Goal: Task Accomplishment & Management: Manage account settings

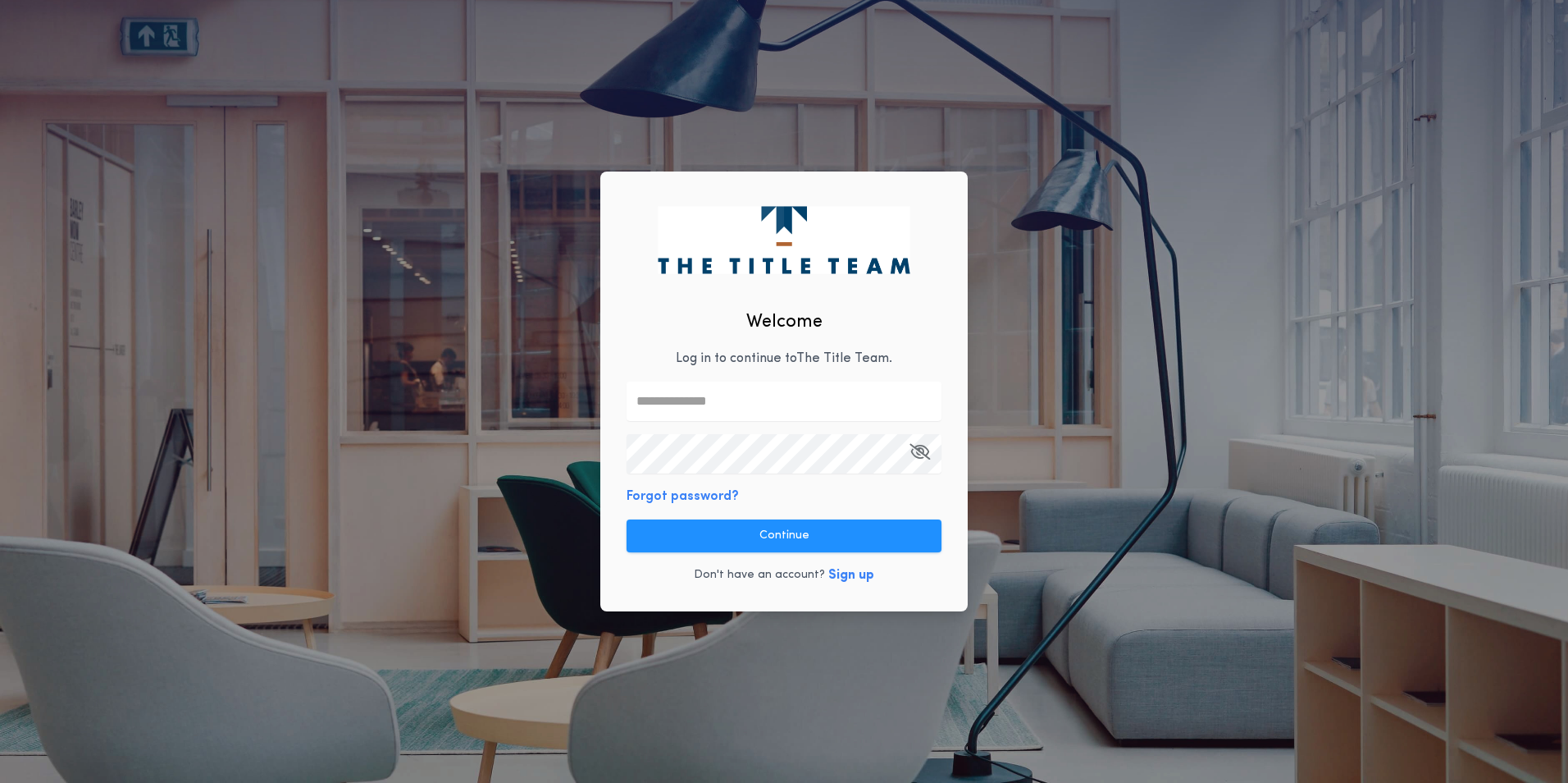
click at [675, 399] on input "text" at bounding box center [784, 401] width 315 height 39
type input "**********"
click at [931, 498] on div "**********" at bounding box center [784, 391] width 367 height 439
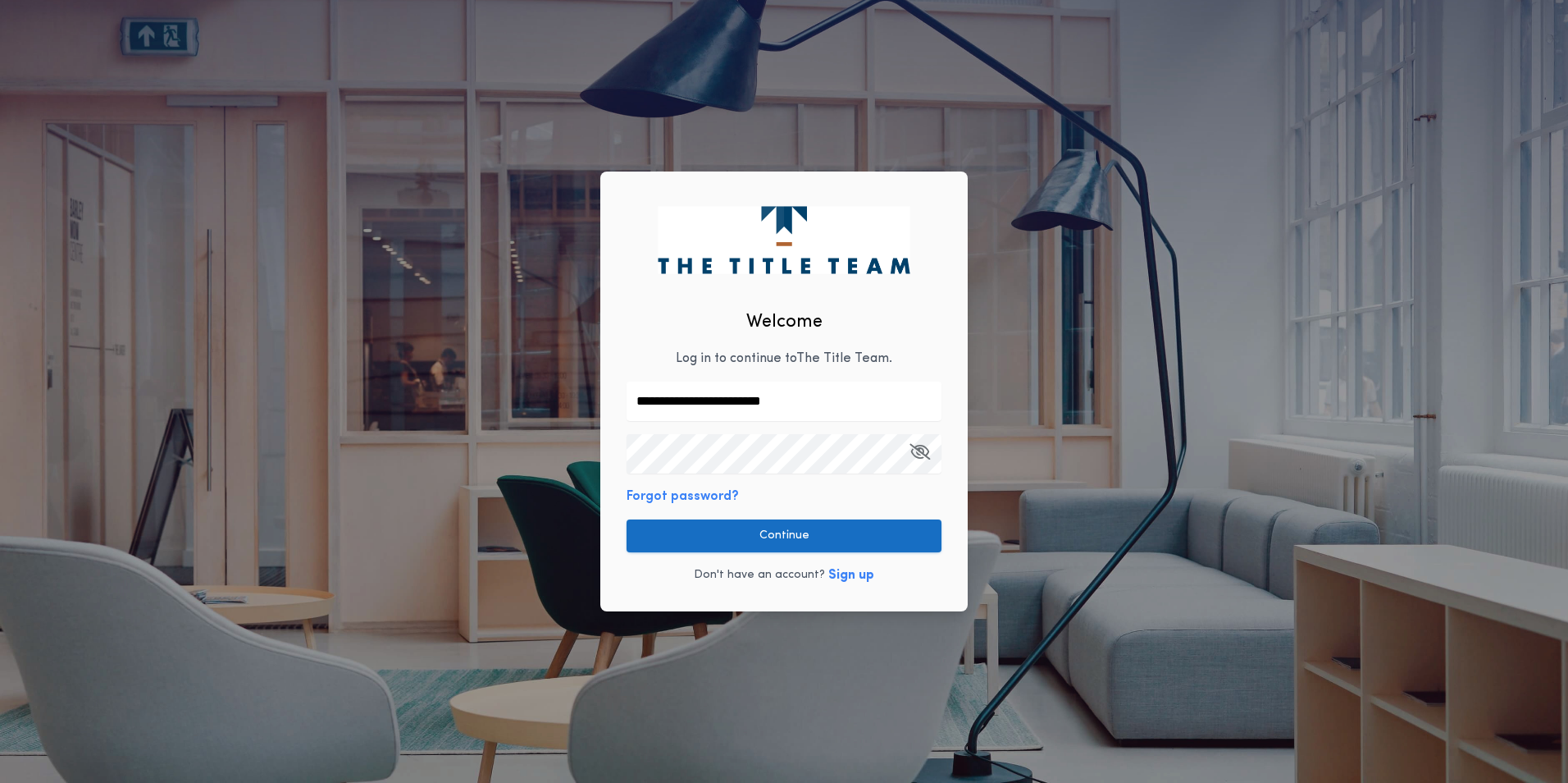
click at [795, 532] on button "Continue" at bounding box center [784, 535] width 315 height 33
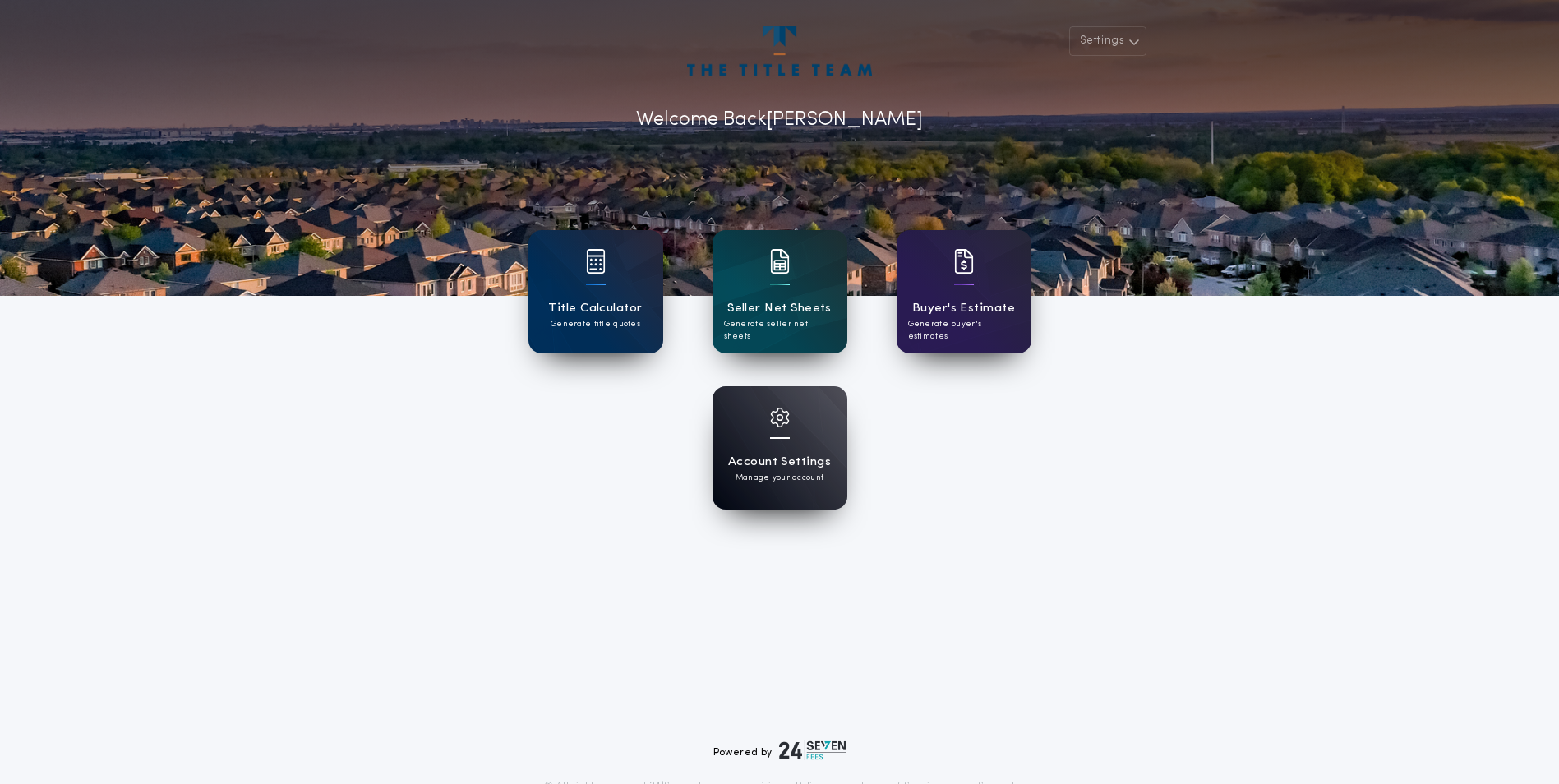
click at [794, 443] on div "Account Settings Manage your account" at bounding box center [780, 447] width 135 height 123
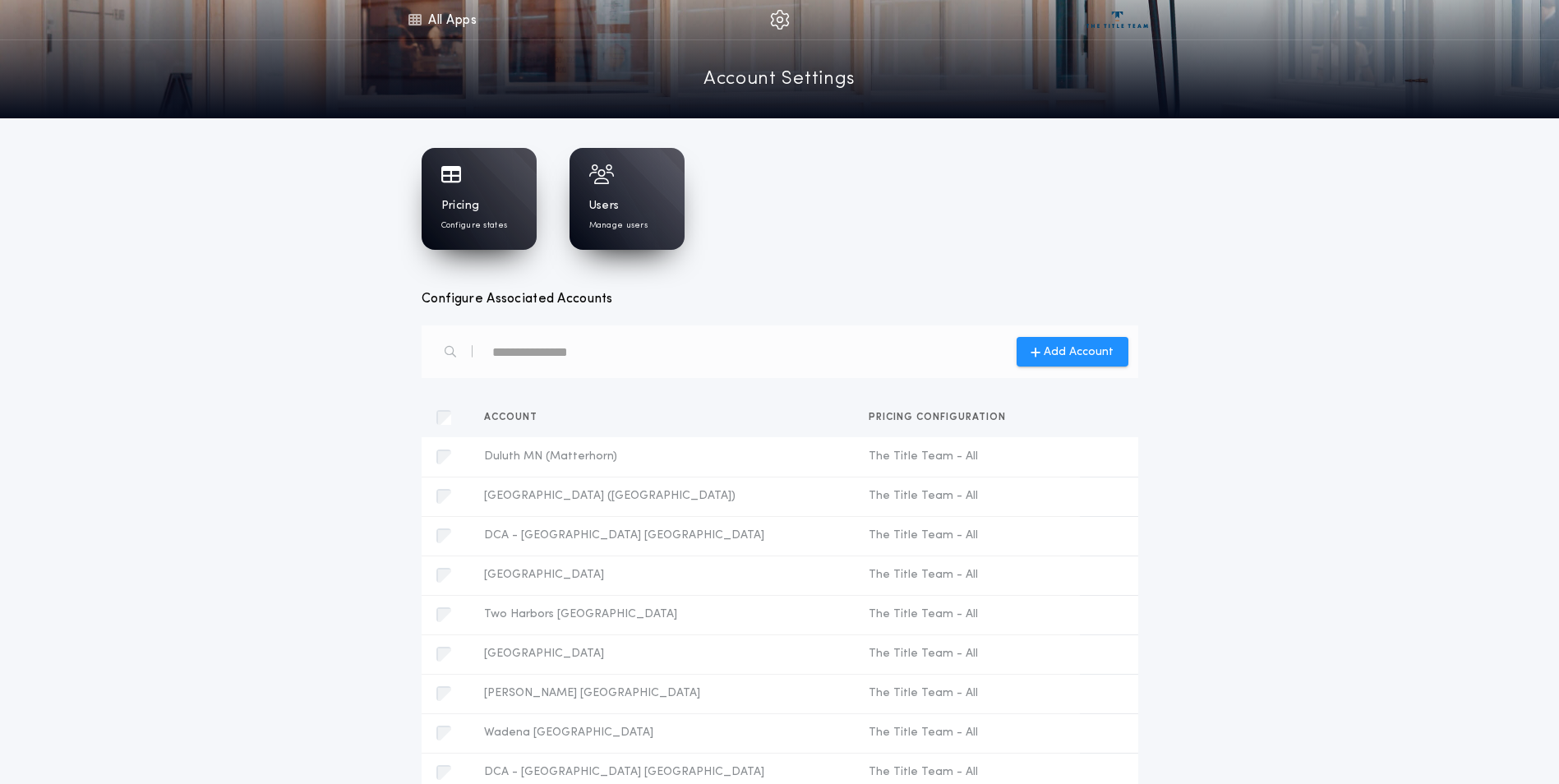
click at [467, 204] on h1 "Pricing" at bounding box center [460, 206] width 38 height 17
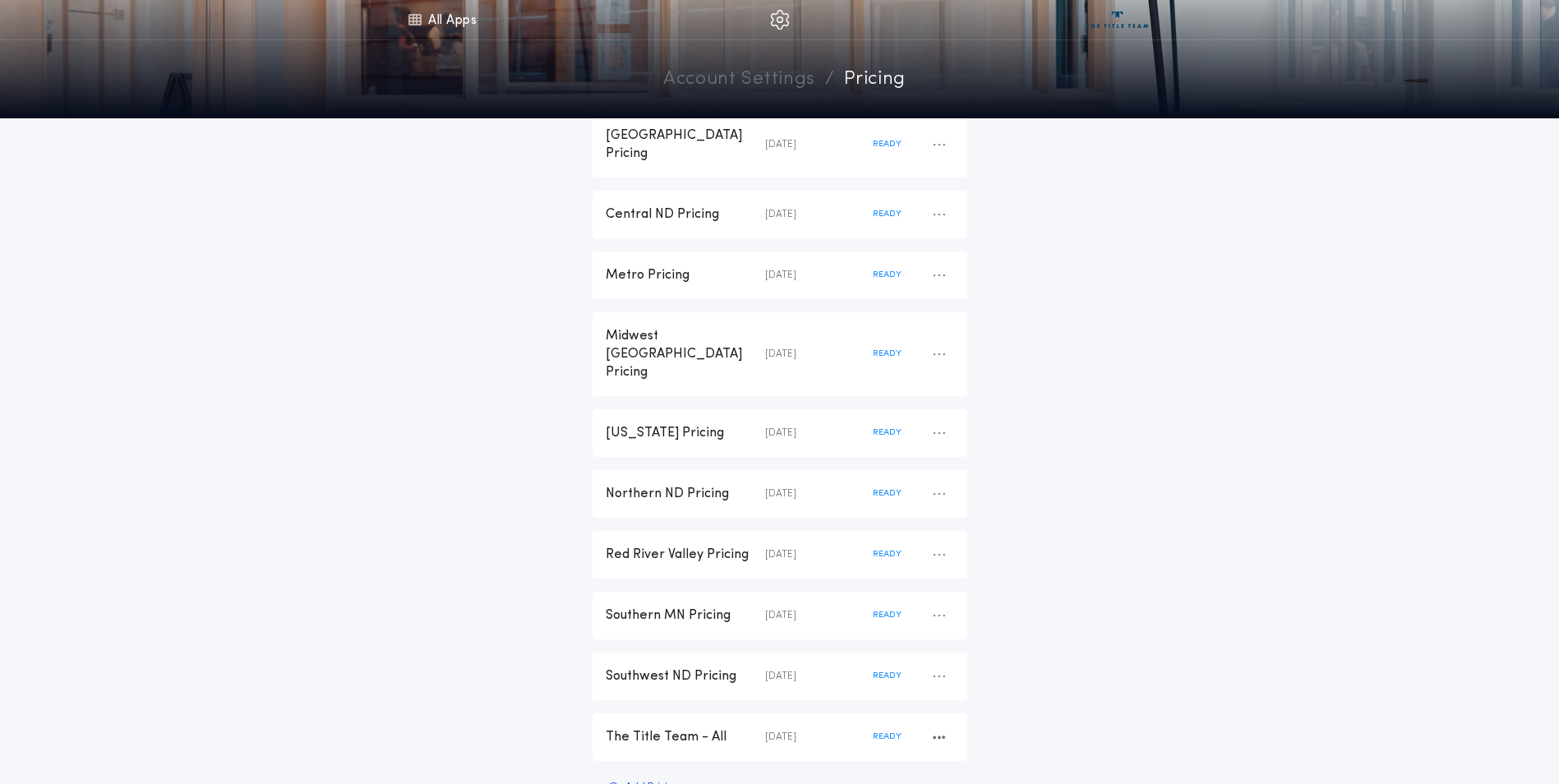
scroll to position [295, 0]
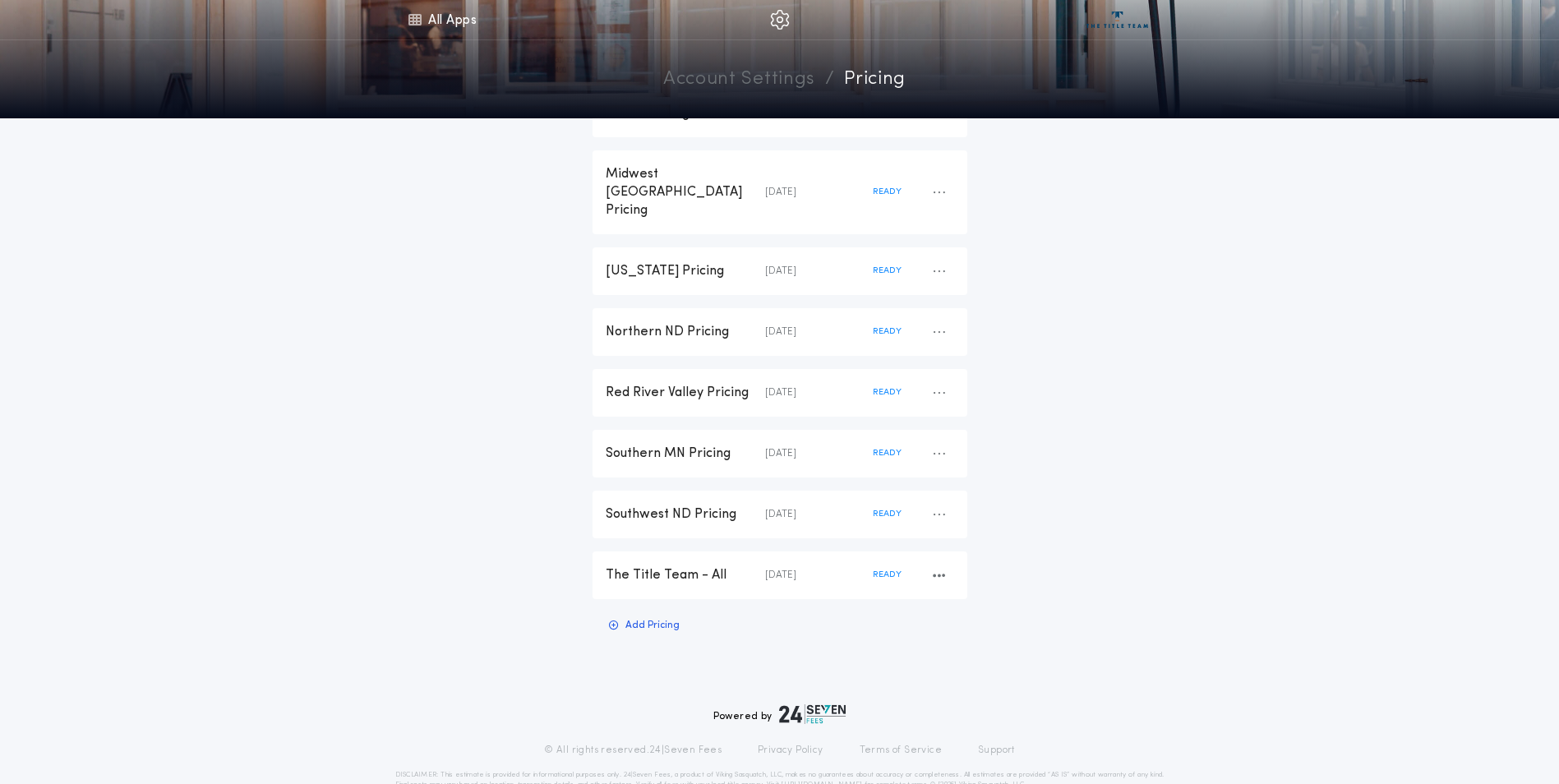
click at [679, 566] on div "The Title Team - All" at bounding box center [686, 575] width 160 height 18
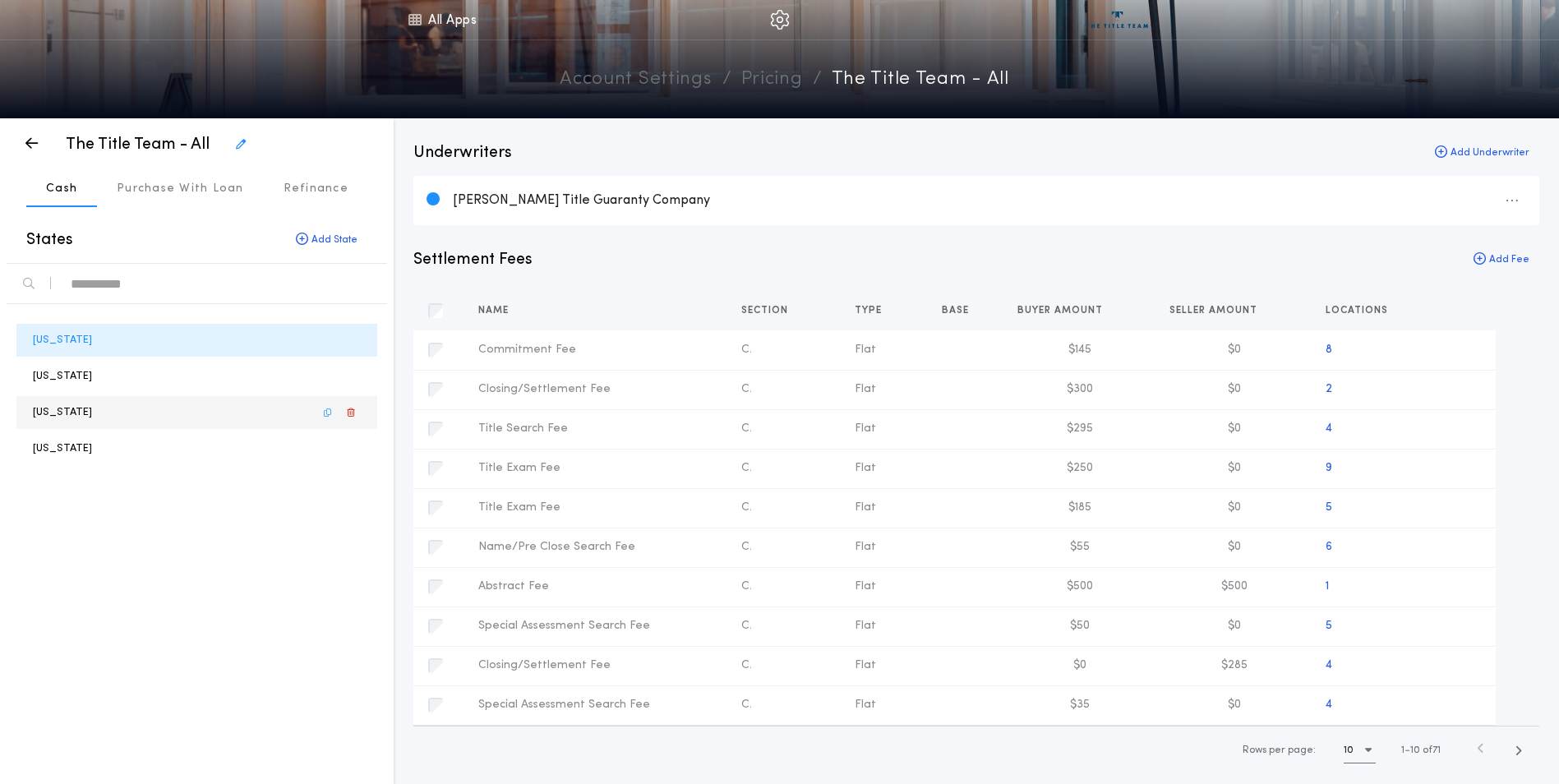
click at [63, 410] on p "[US_STATE]" at bounding box center [62, 412] width 59 height 16
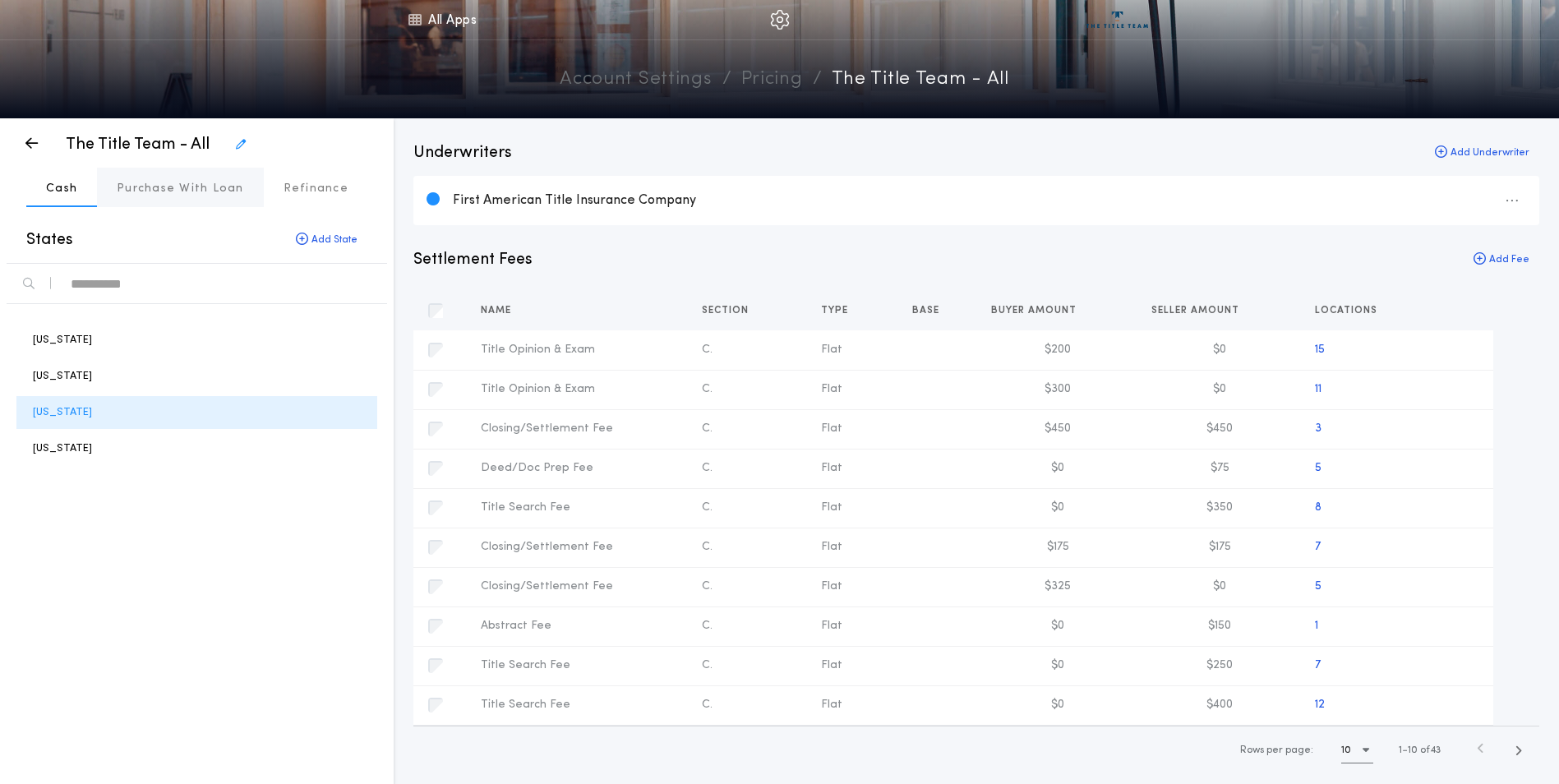
click at [178, 187] on p "Purchase With Loan" at bounding box center [180, 188] width 127 height 17
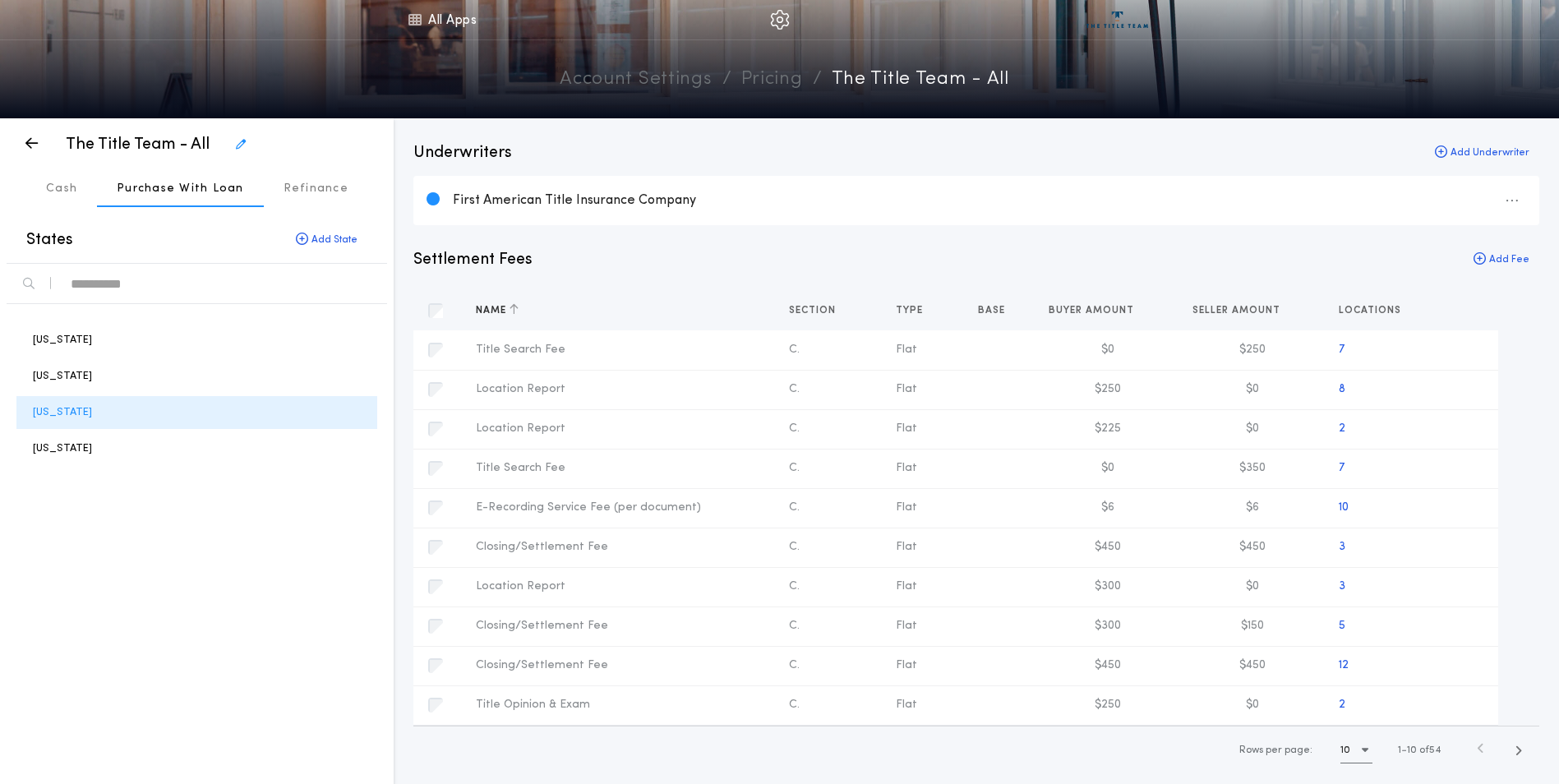
click at [515, 309] on icon "button" at bounding box center [513, 309] width 9 height 12
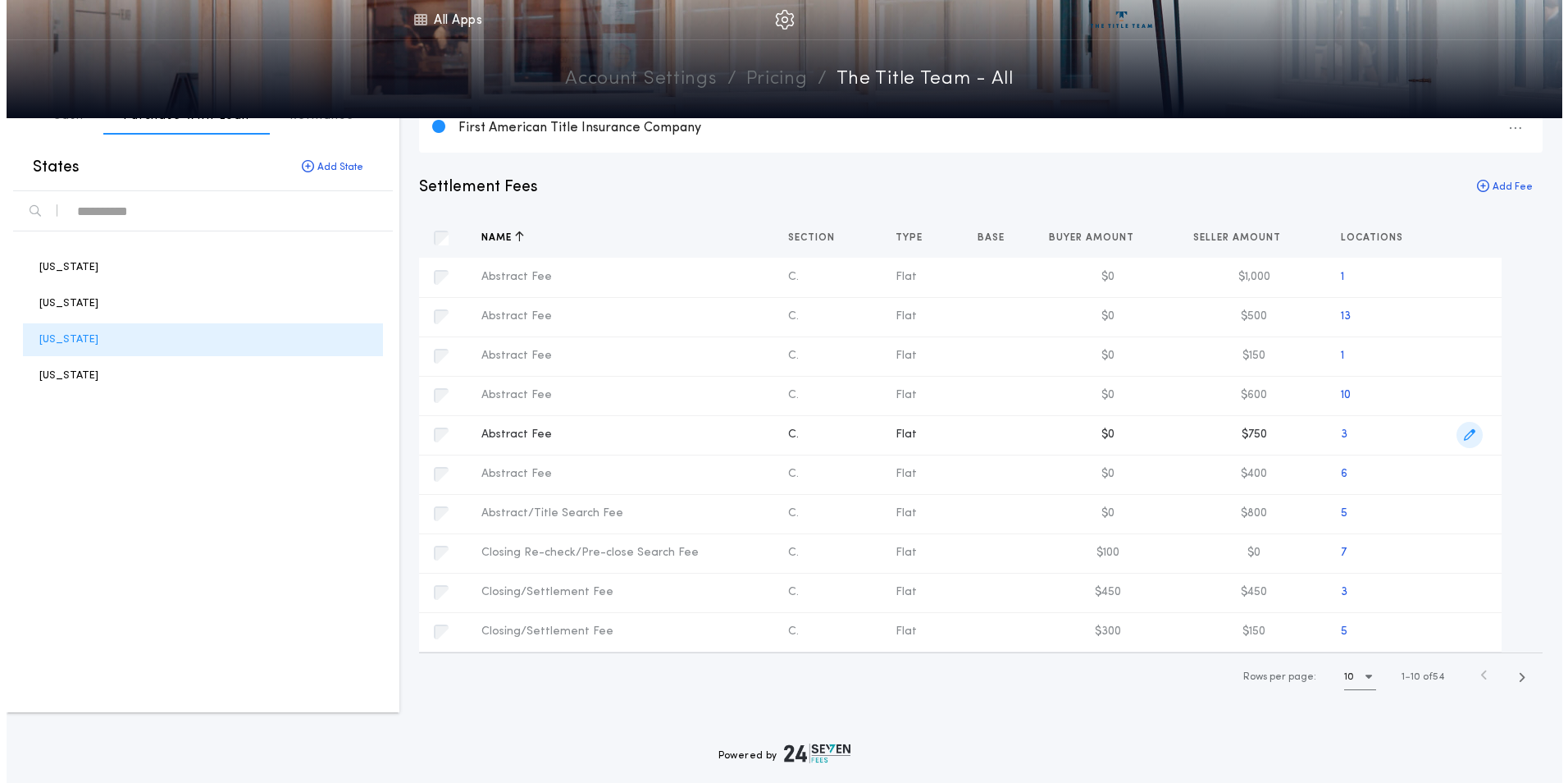
scroll to position [166, 0]
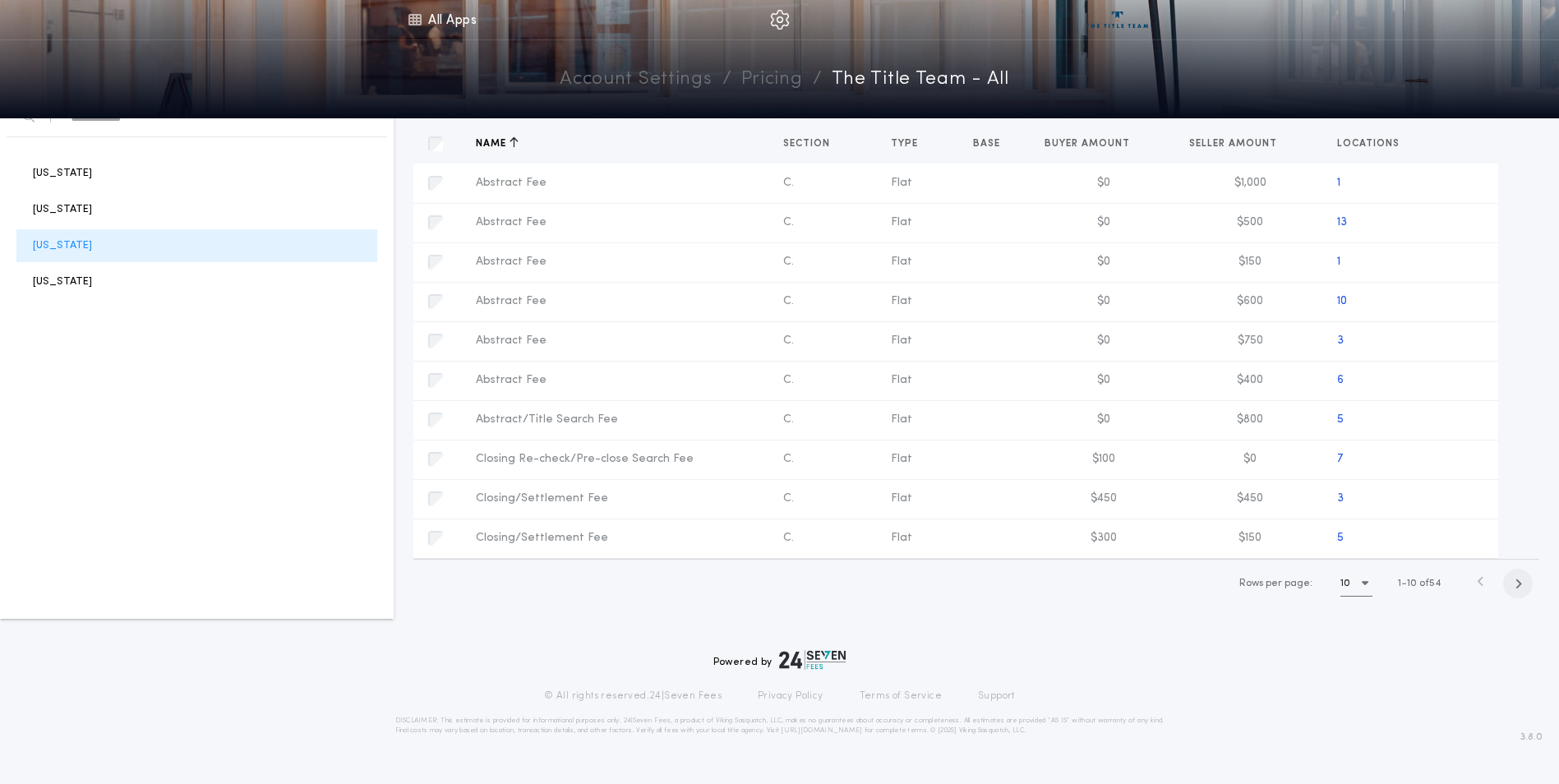
click at [1520, 585] on icon "button" at bounding box center [1518, 583] width 7 height 12
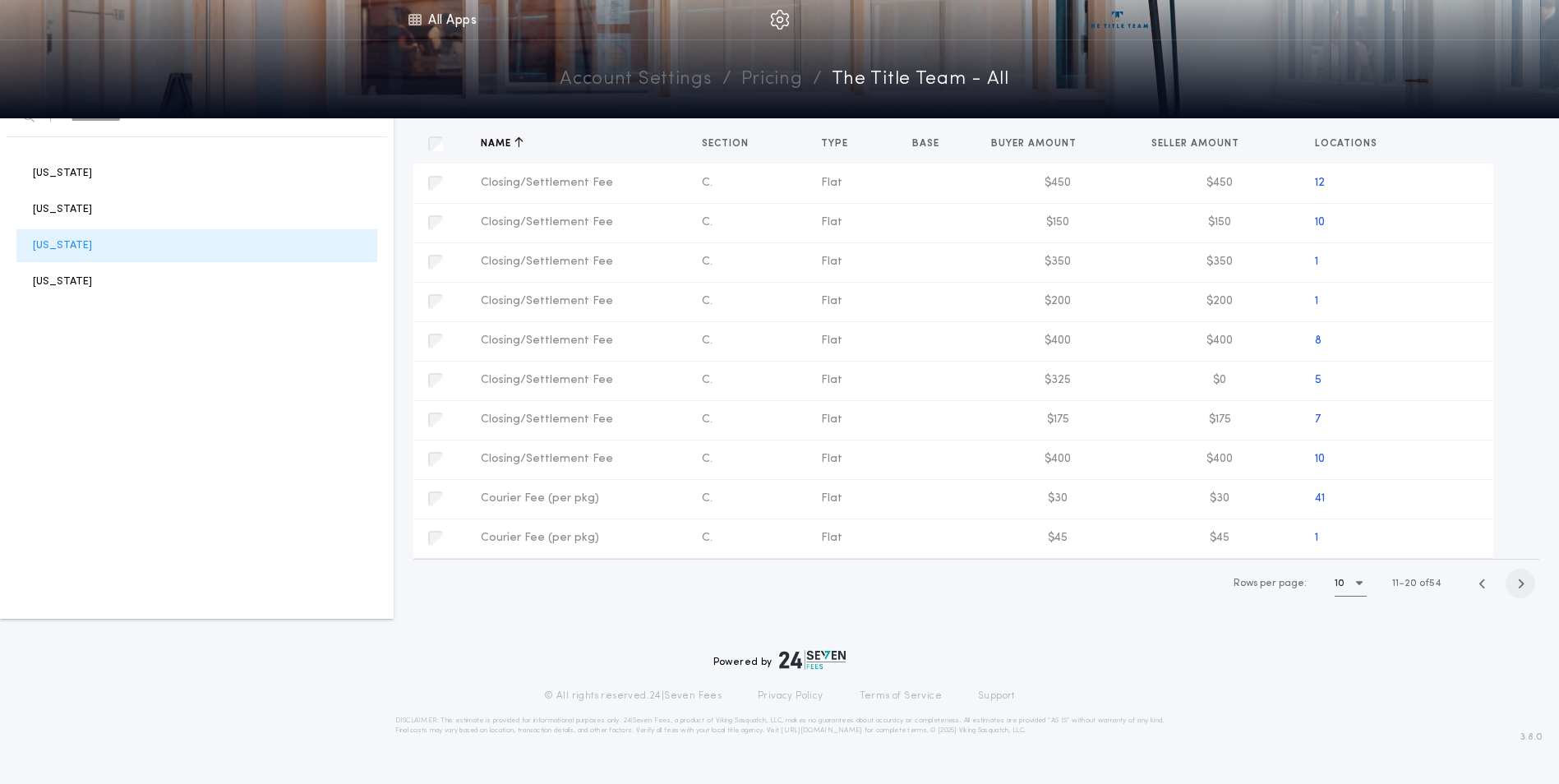
click at [1520, 585] on icon "button" at bounding box center [1520, 583] width 7 height 12
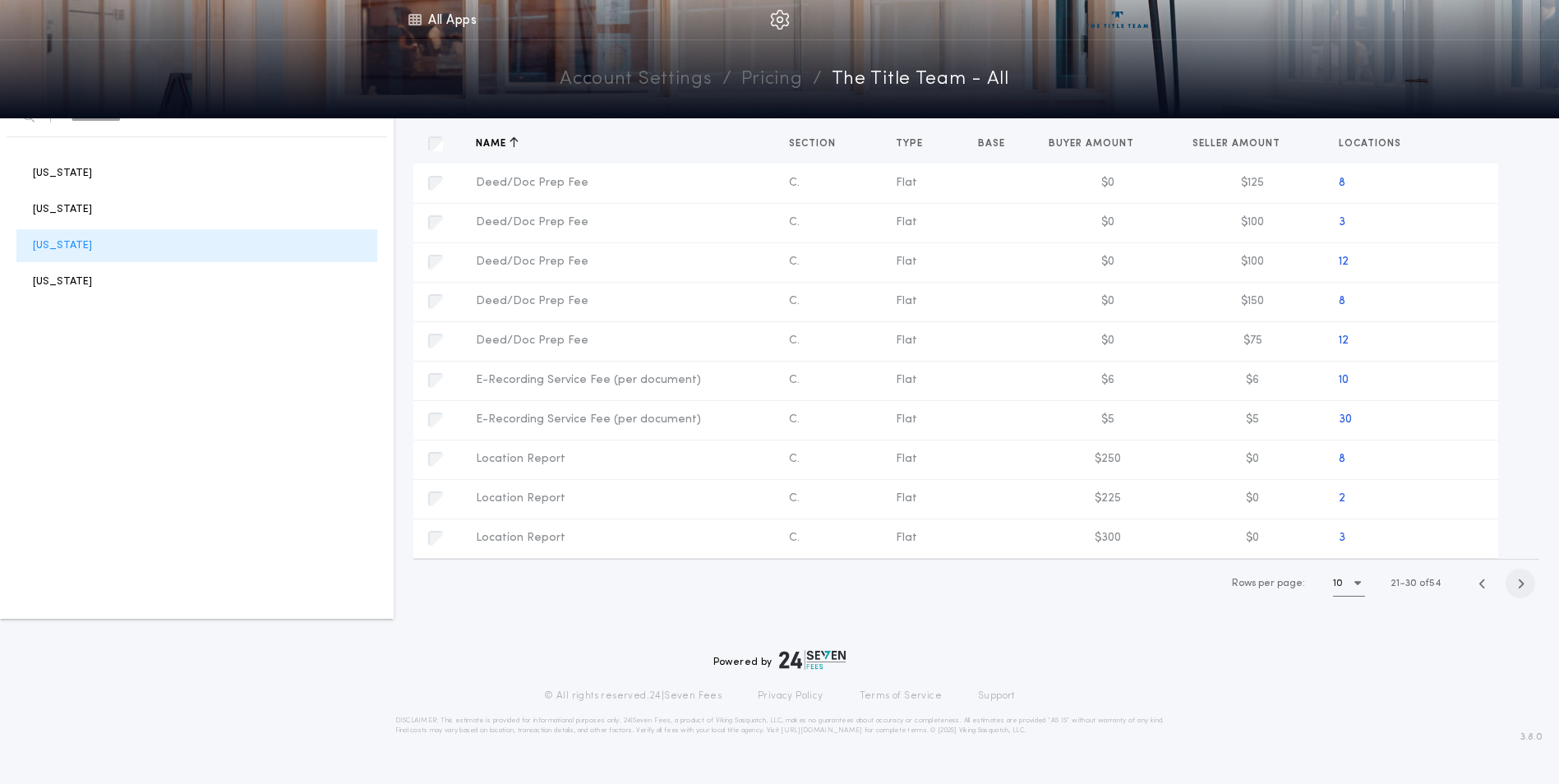
click at [1517, 580] on icon "button" at bounding box center [1520, 583] width 7 height 12
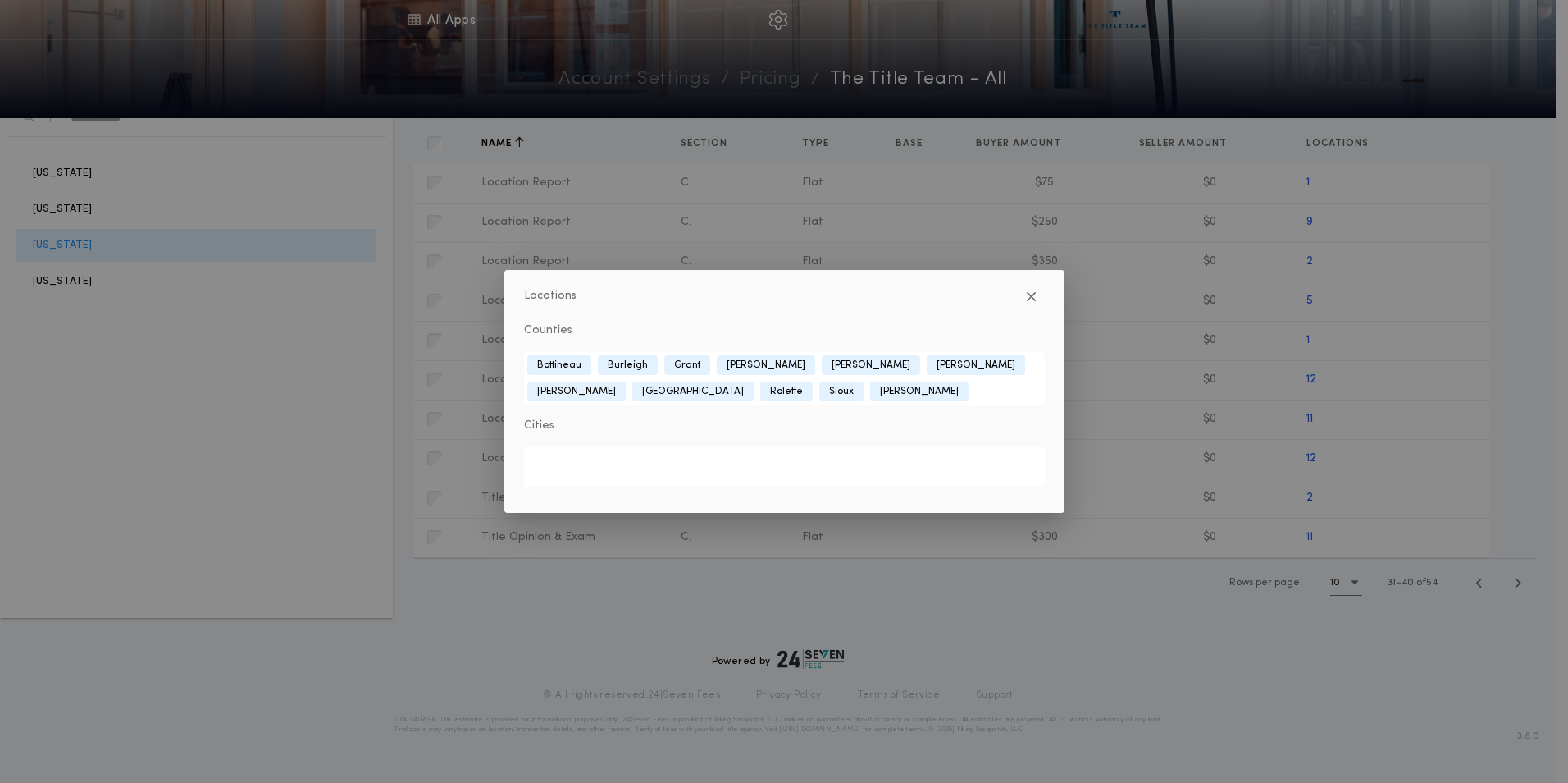
click at [1385, 415] on div "Locations Counties [GEOGRAPHIC_DATA] [GEOGRAPHIC_DATA] [PERSON_NAME] [PERSON_NA…" at bounding box center [784, 391] width 1568 height 783
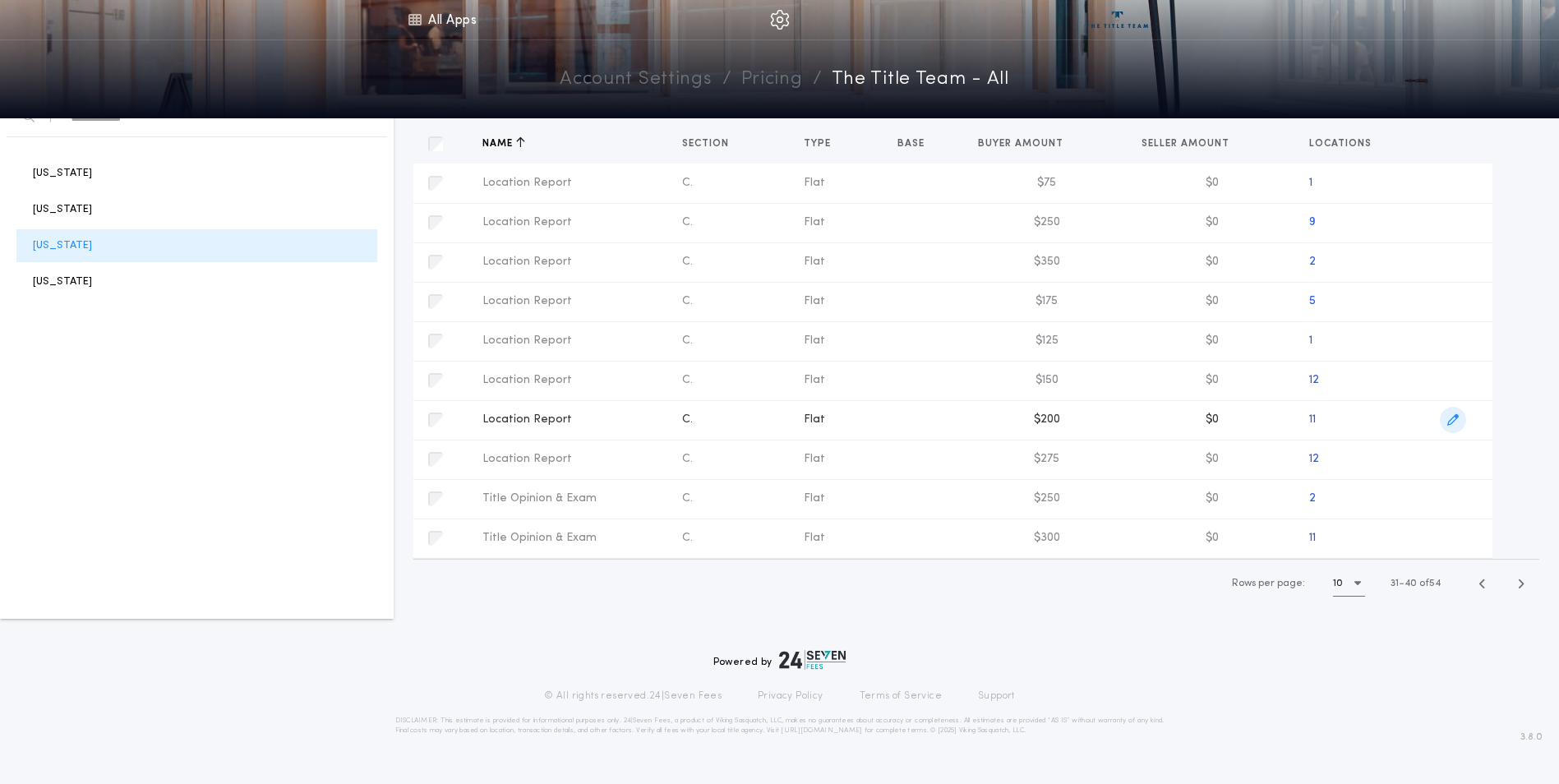
click at [1450, 420] on icon "button" at bounding box center [1453, 420] width 12 height 12
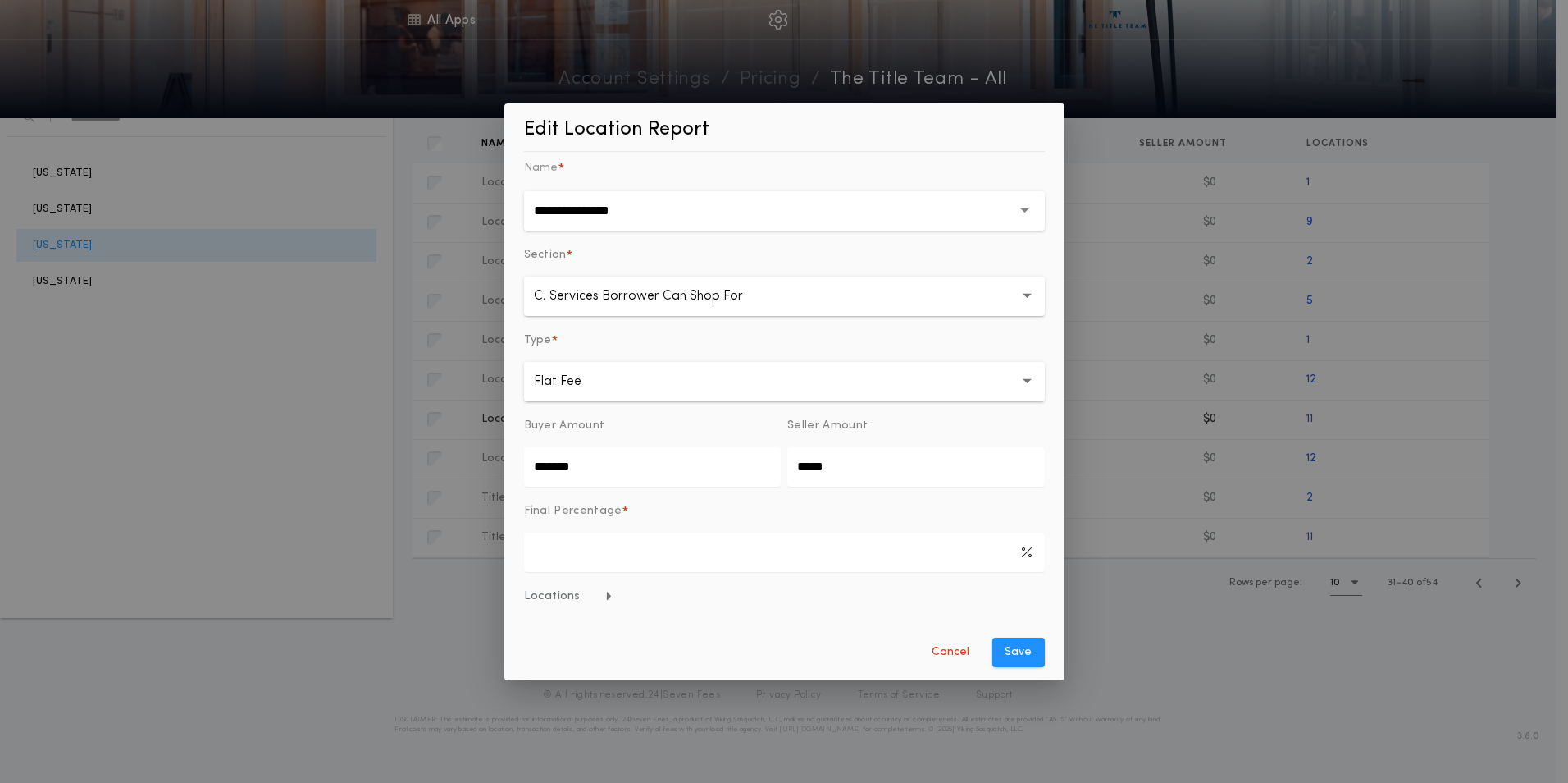
click at [577, 594] on span "Locations" at bounding box center [568, 596] width 90 height 17
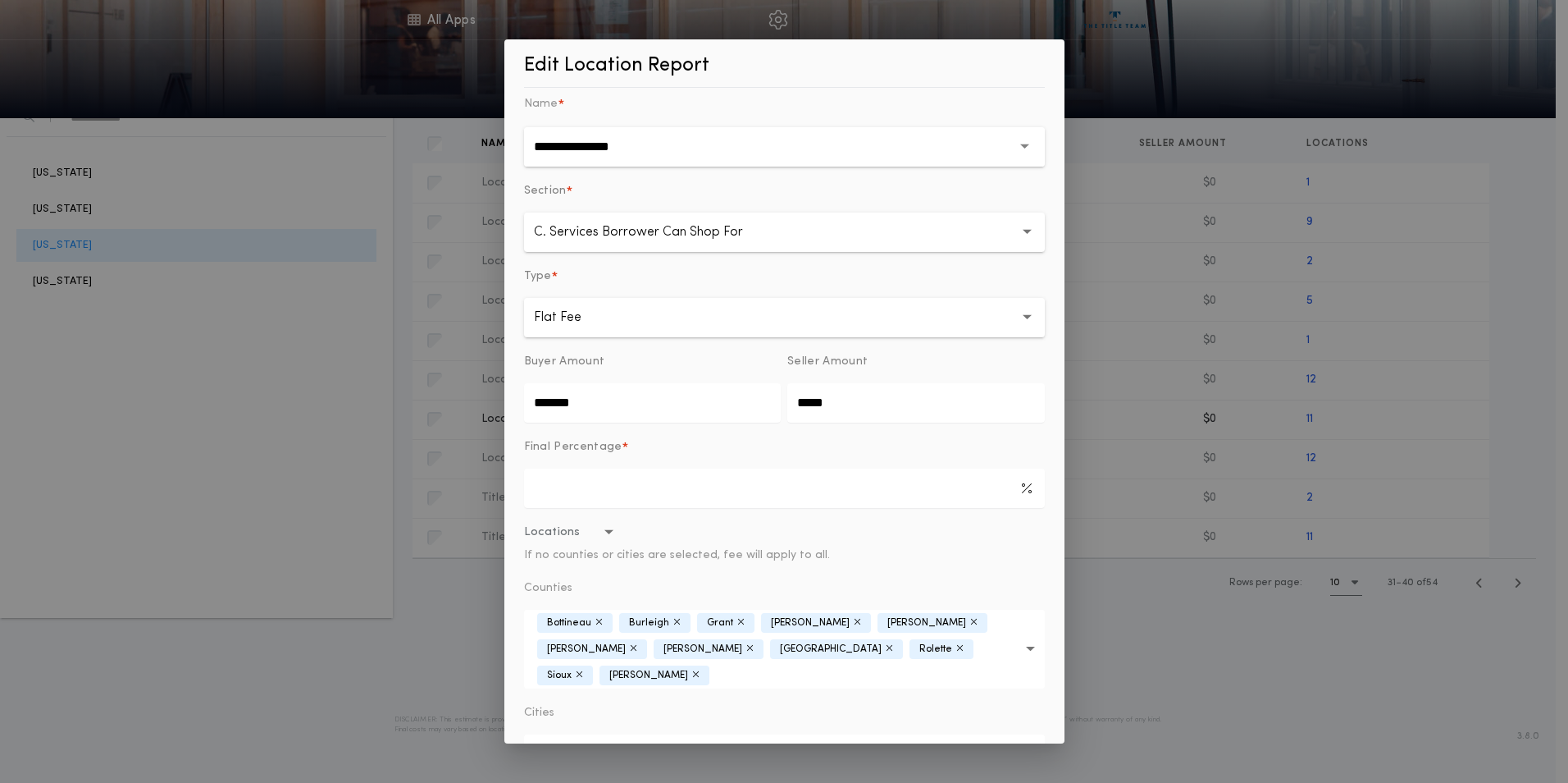
click at [596, 623] on icon "button" at bounding box center [599, 621] width 7 height 10
click at [1033, 556] on div "**********" at bounding box center [784, 391] width 560 height 704
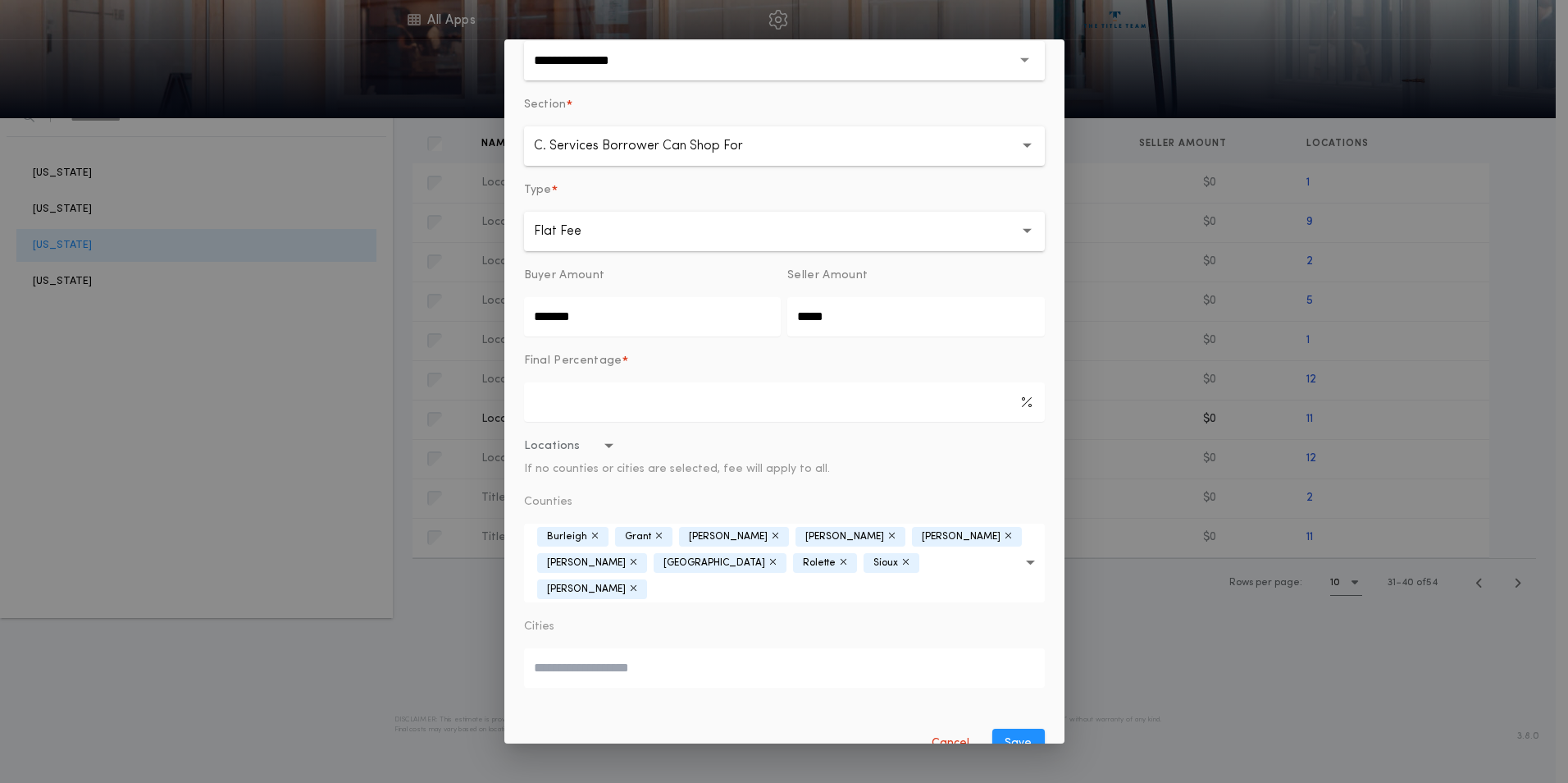
scroll to position [87, 0]
click at [1004, 728] on button "Save" at bounding box center [1018, 743] width 52 height 30
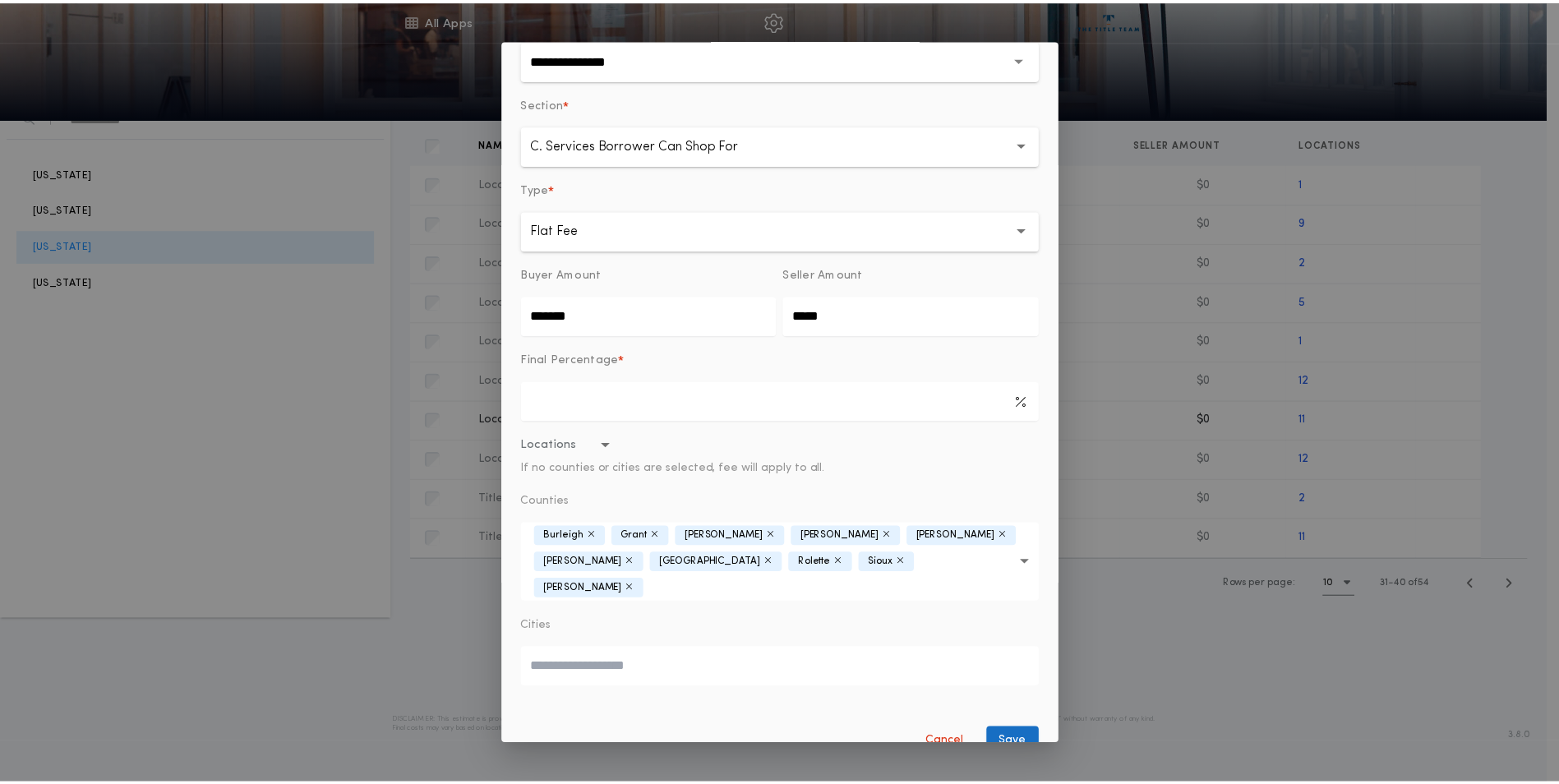
scroll to position [0, 0]
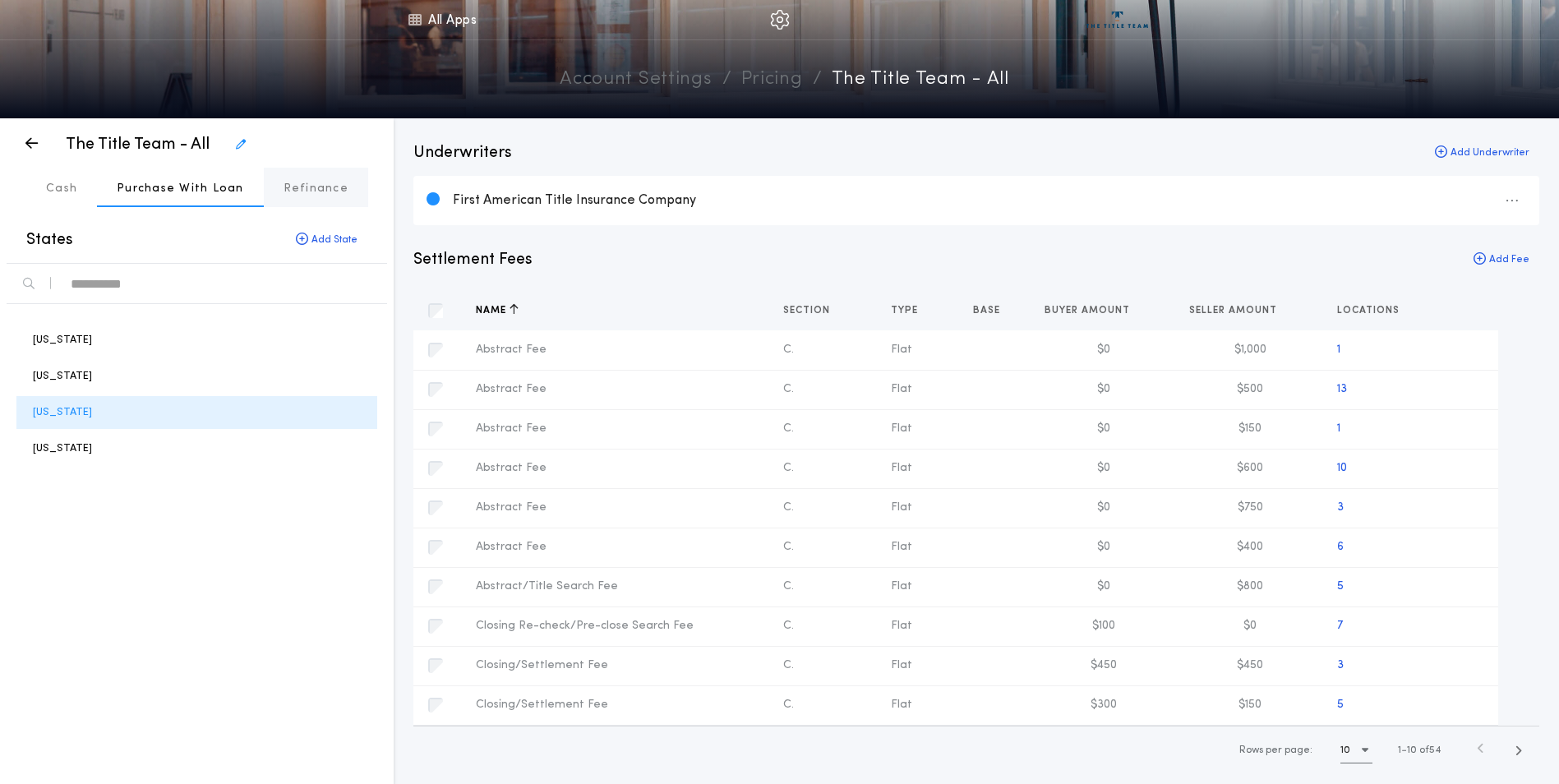
click at [301, 189] on p "Refinance" at bounding box center [316, 188] width 65 height 17
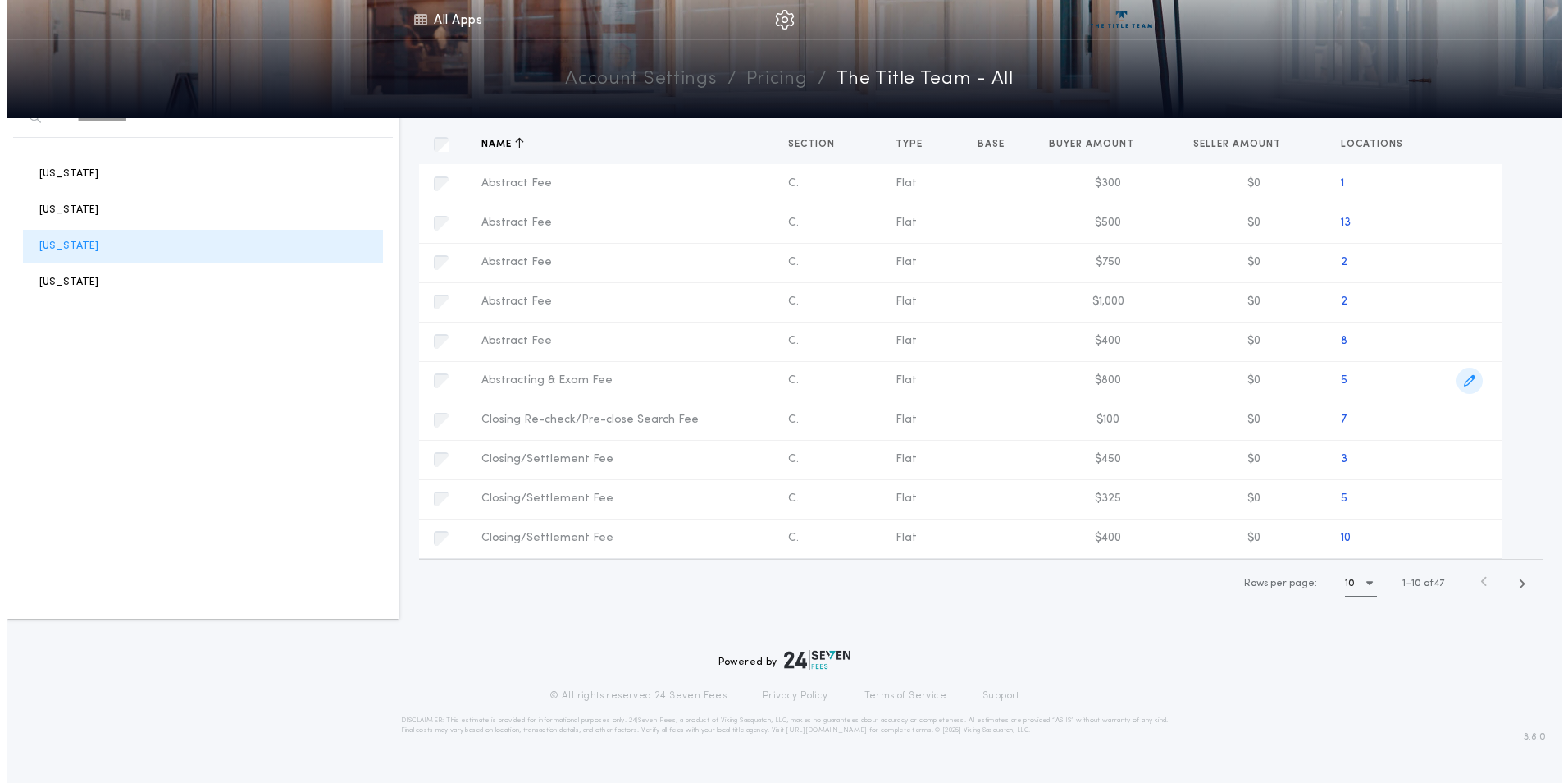
scroll to position [166, 0]
click at [1516, 583] on icon "button" at bounding box center [1515, 582] width 7 height 12
click at [1516, 583] on icon "button" at bounding box center [1517, 582] width 7 height 12
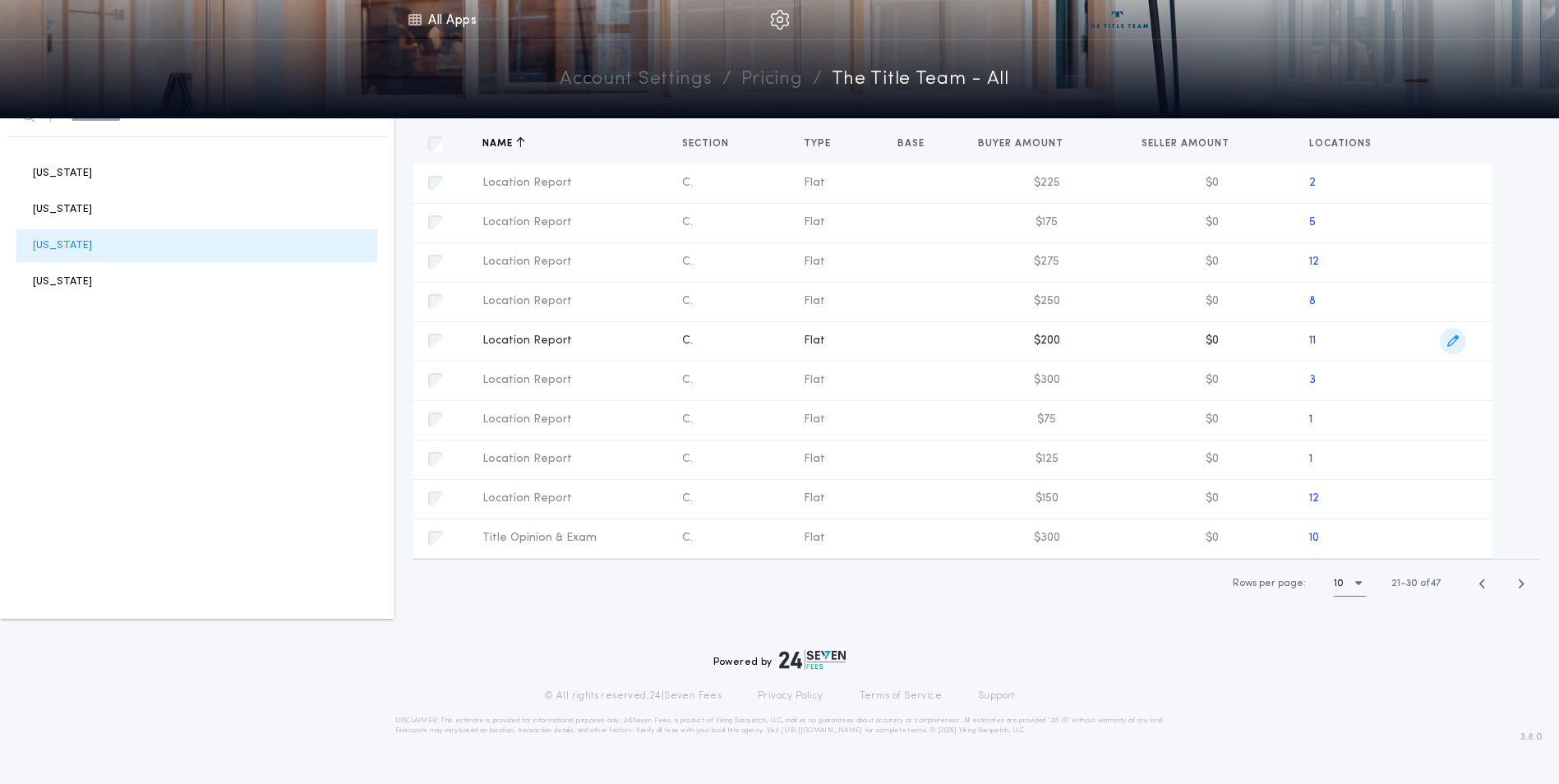
click at [1450, 341] on icon "button" at bounding box center [1453, 341] width 12 height 12
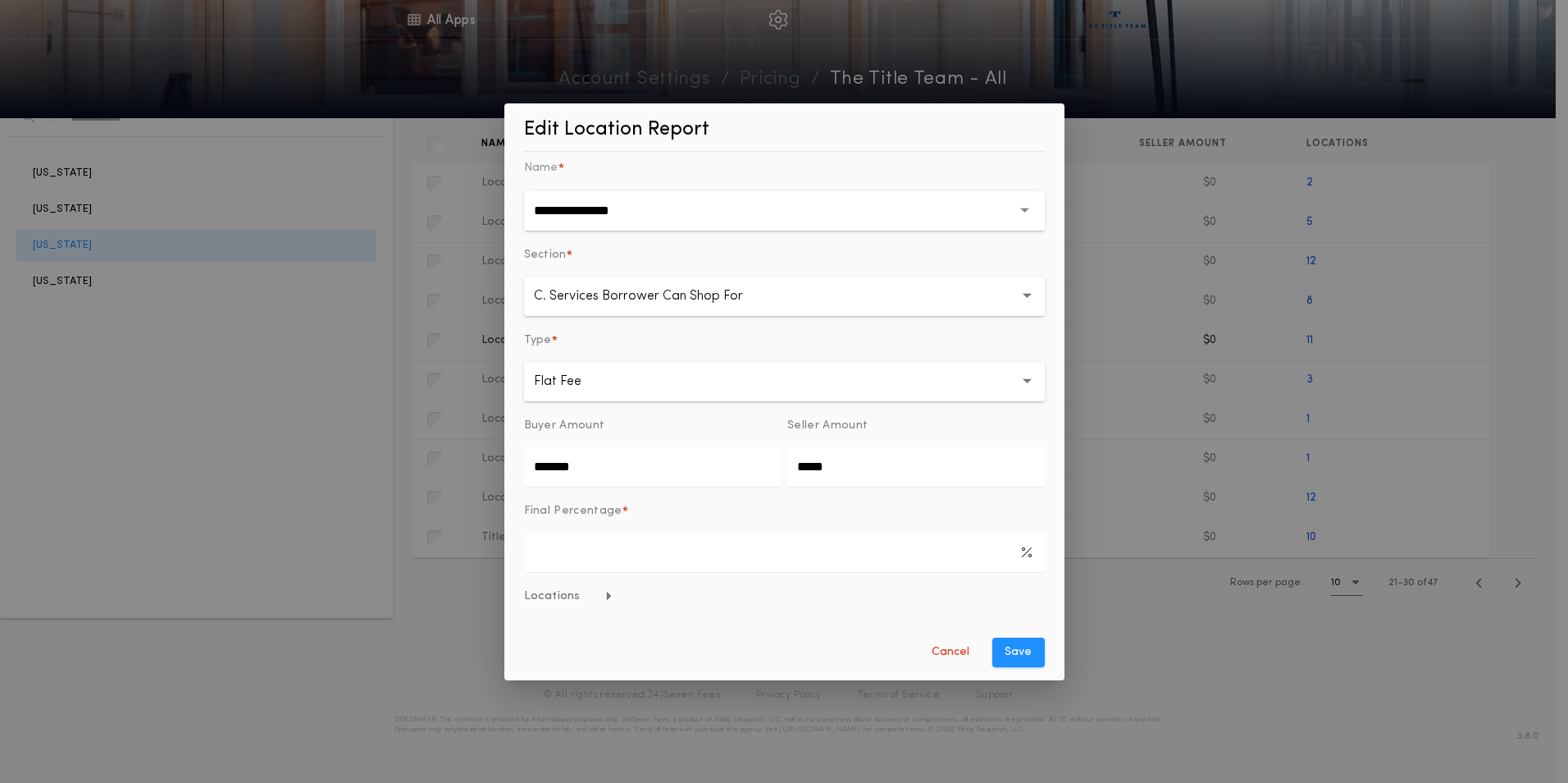
click at [564, 601] on span "Locations" at bounding box center [568, 596] width 90 height 17
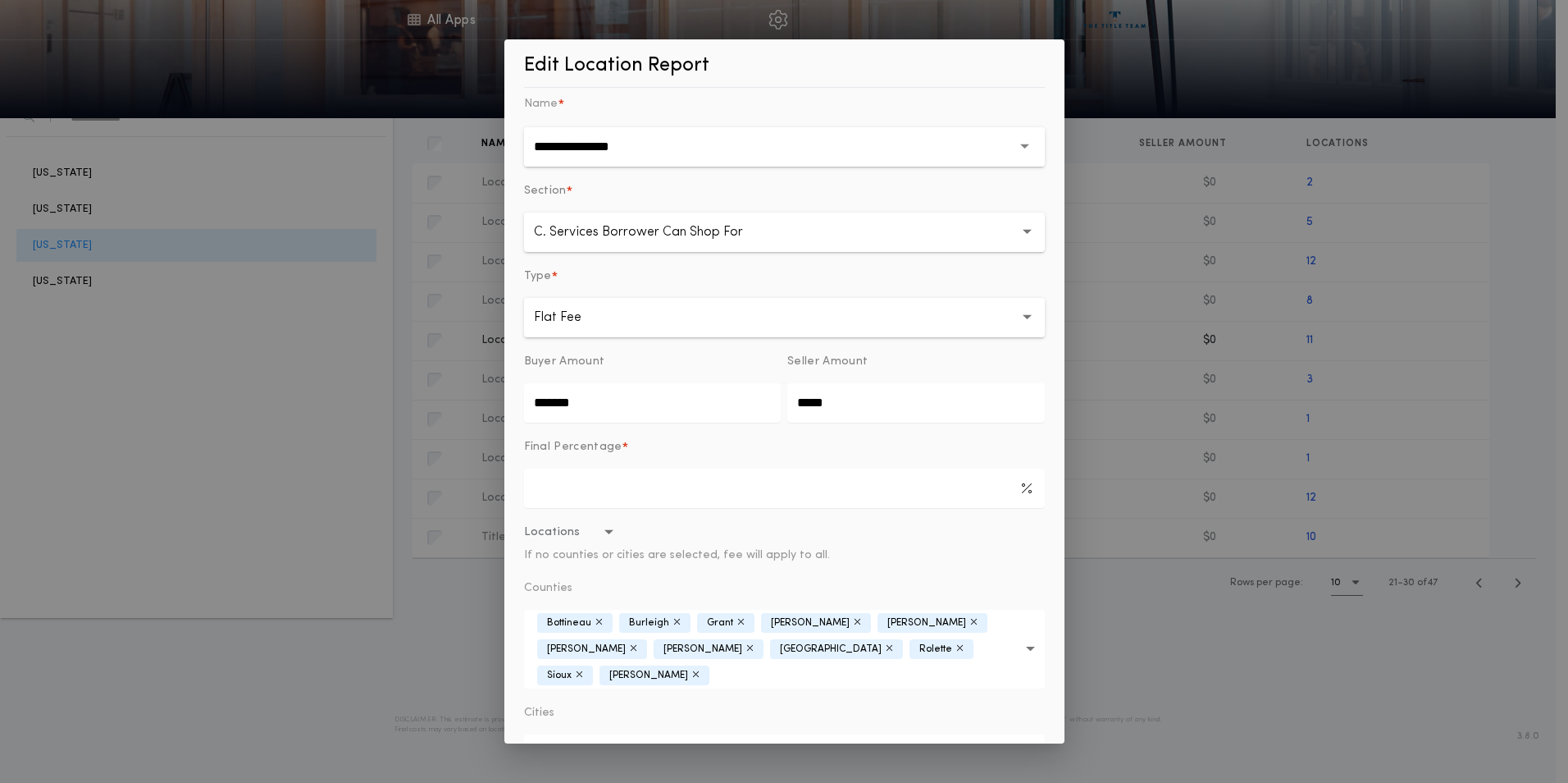
click at [597, 623] on icon "button" at bounding box center [599, 621] width 7 height 10
click at [1007, 558] on button "Locations If no counties or cities are selected, fee will apply to all." at bounding box center [784, 544] width 521 height 39
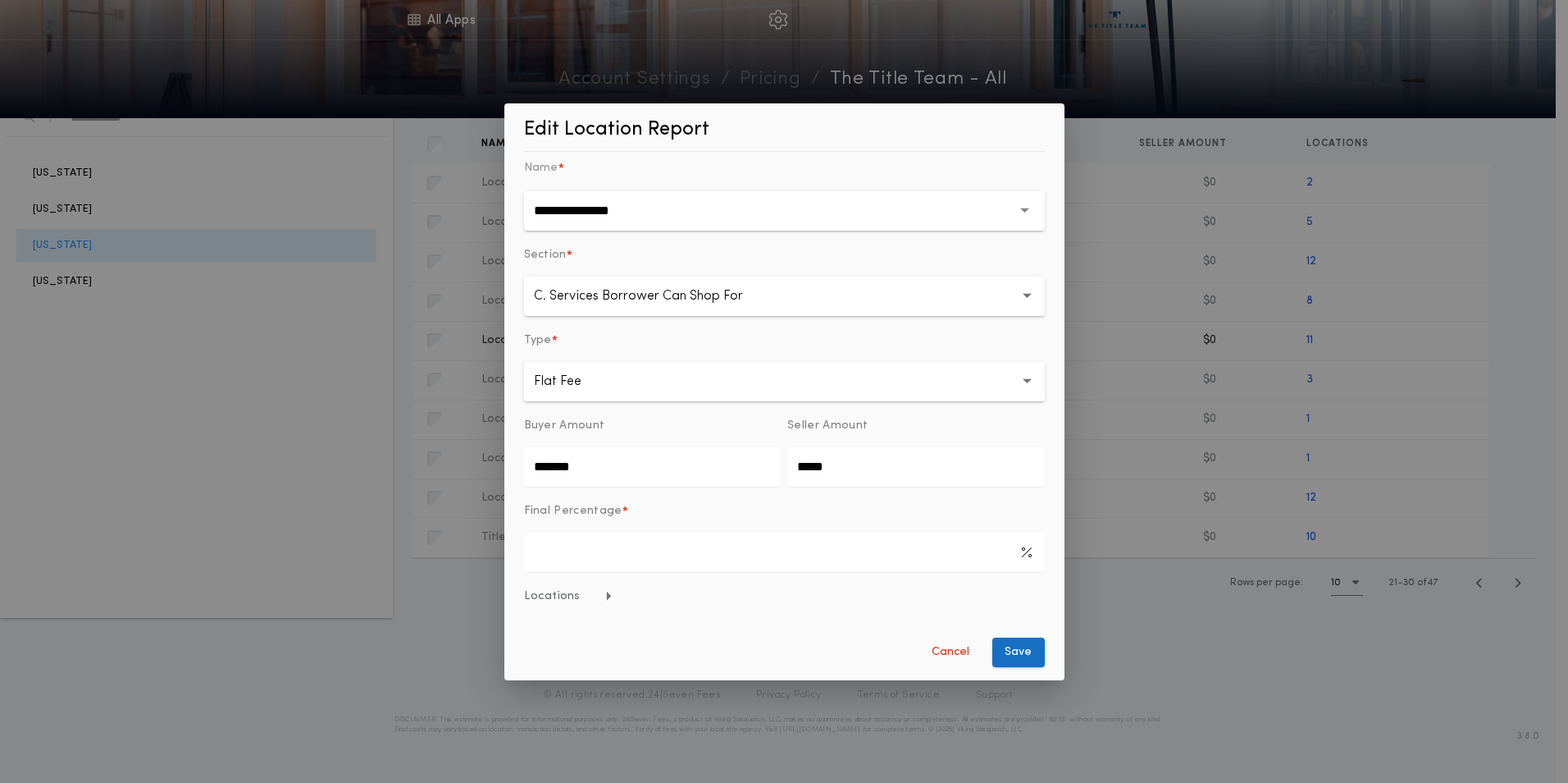
click at [1008, 658] on button "Save" at bounding box center [1018, 652] width 52 height 30
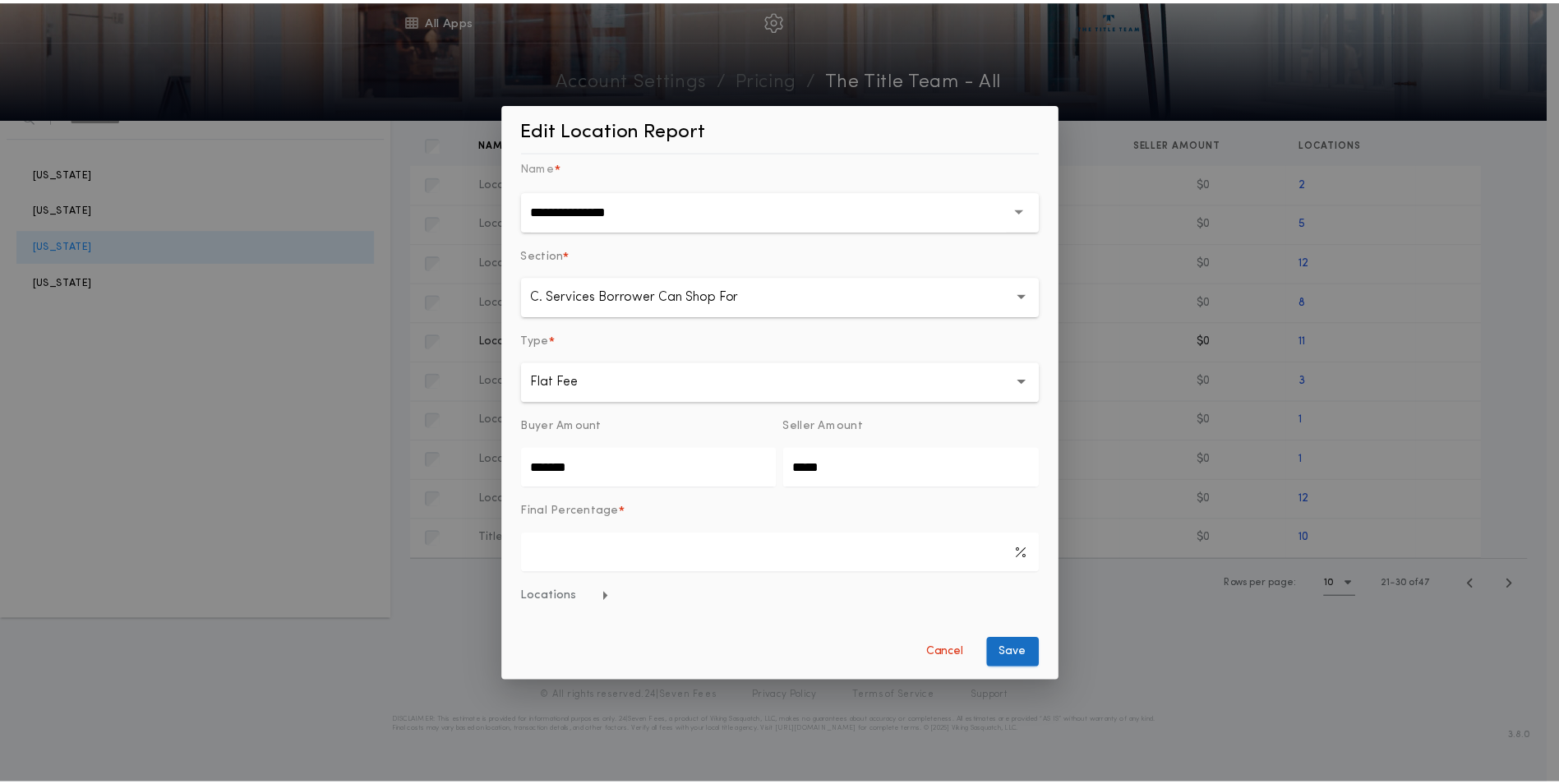
scroll to position [0, 0]
